Goal: Register for event/course

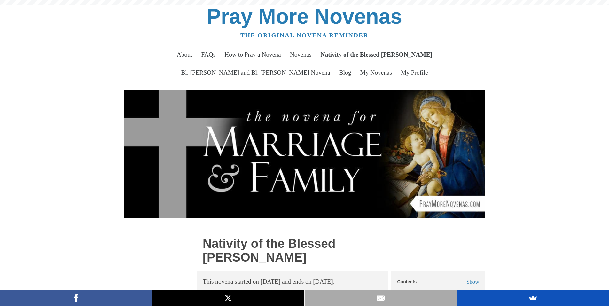
scroll to position [351, 0]
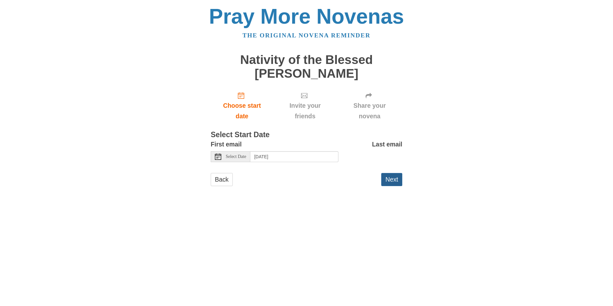
click at [389, 178] on button "Next" at bounding box center [391, 179] width 21 height 13
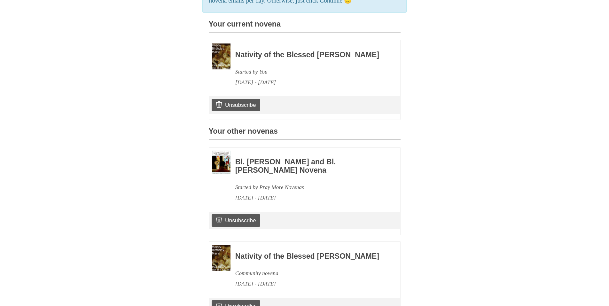
scroll to position [220, 0]
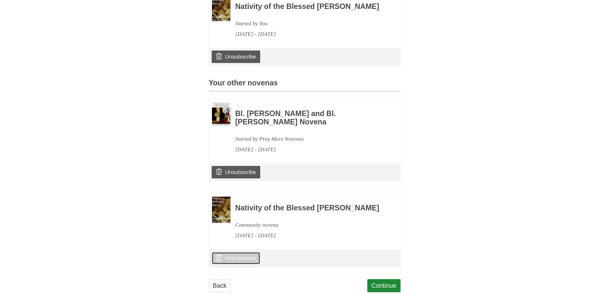
click at [240, 264] on link "Unsubscribe" at bounding box center [235, 258] width 48 height 12
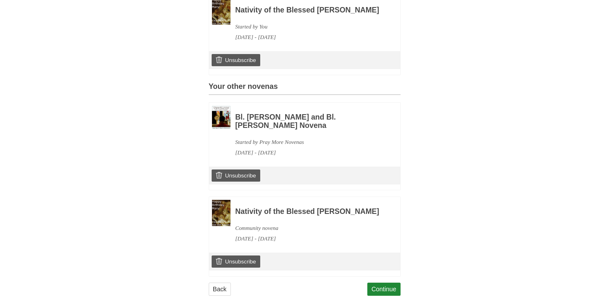
scroll to position [282, 0]
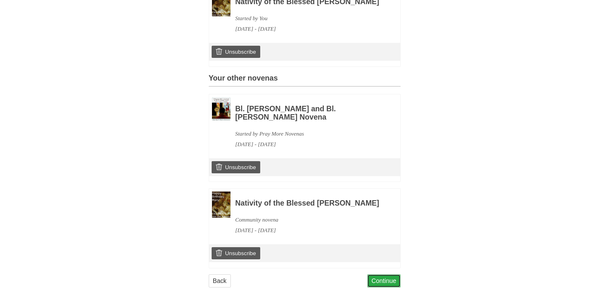
click at [388, 279] on link "Continue" at bounding box center [383, 280] width 33 height 13
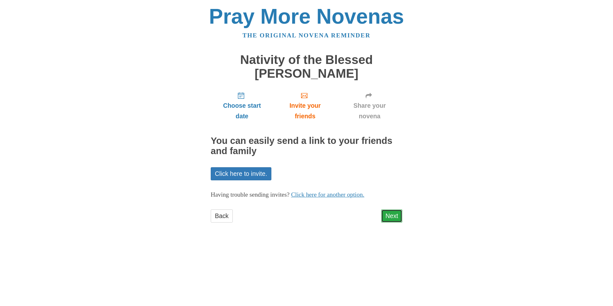
click at [393, 217] on link "Next" at bounding box center [391, 215] width 21 height 13
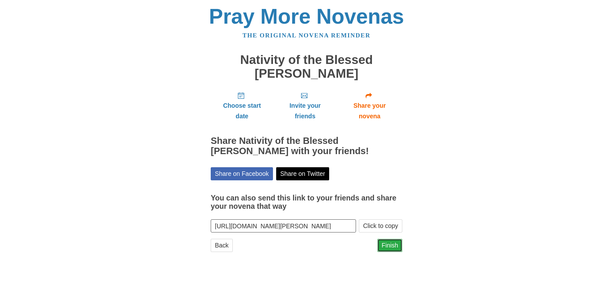
click at [389, 245] on link "Finish" at bounding box center [390, 245] width 25 height 13
